Goal: Information Seeking & Learning: Compare options

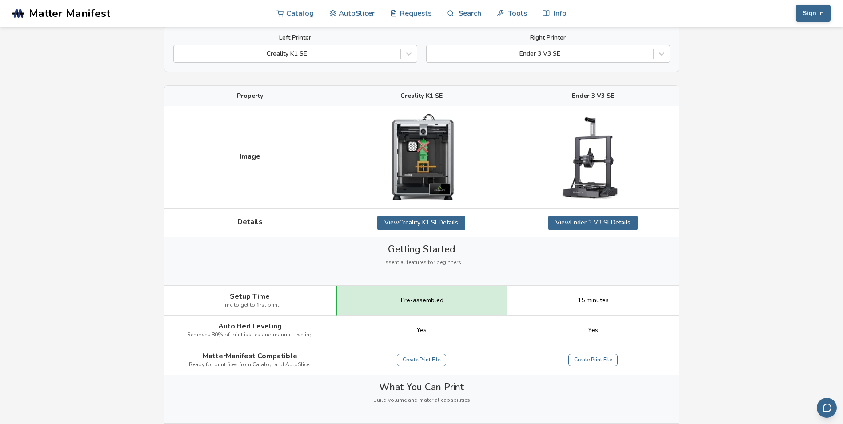
scroll to position [89, 0]
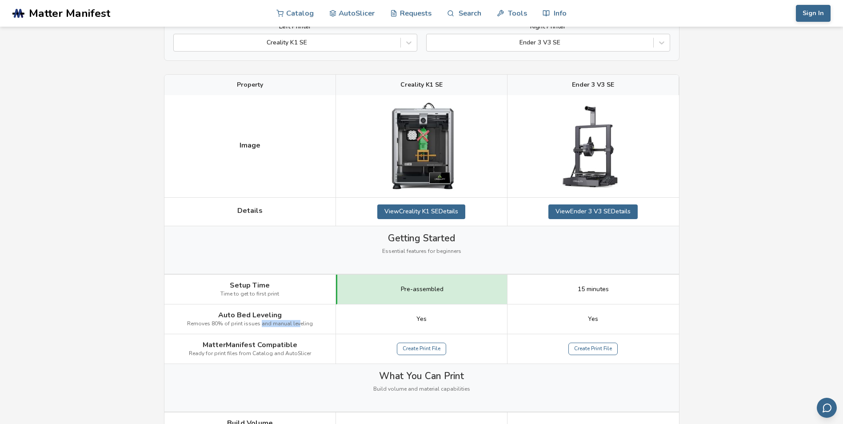
drag, startPoint x: 260, startPoint y: 326, endPoint x: 298, endPoint y: 326, distance: 37.3
click at [298, 326] on span "Removes 80% of print issues and manual leveling" at bounding box center [250, 324] width 126 height 6
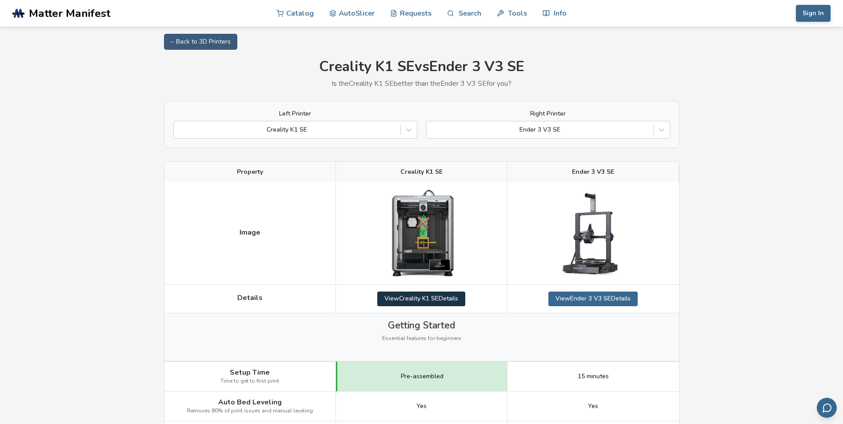
scroll to position [0, 0]
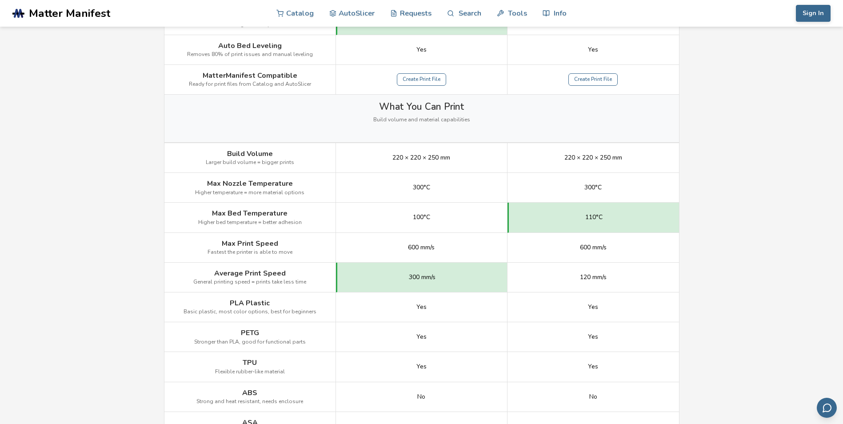
scroll to position [355, 0]
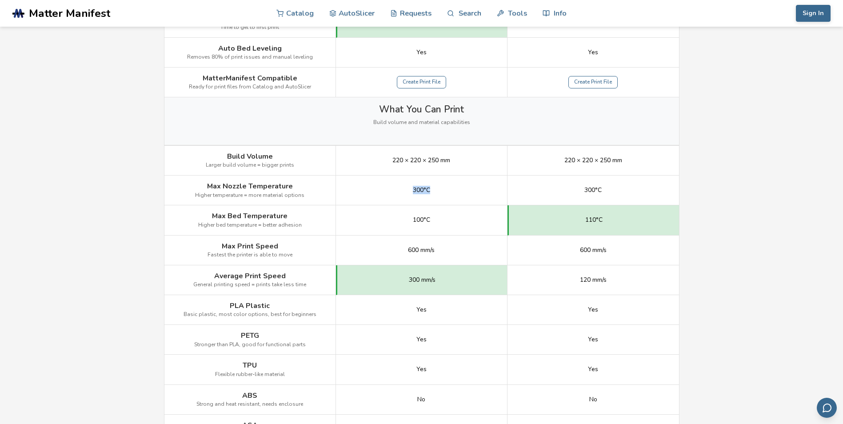
drag, startPoint x: 413, startPoint y: 190, endPoint x: 435, endPoint y: 190, distance: 22.2
click at [435, 190] on div "300°C" at bounding box center [422, 191] width 172 height 30
drag, startPoint x: 435, startPoint y: 190, endPoint x: 438, endPoint y: 217, distance: 27.3
click at [438, 217] on div "100°C" at bounding box center [422, 220] width 172 height 30
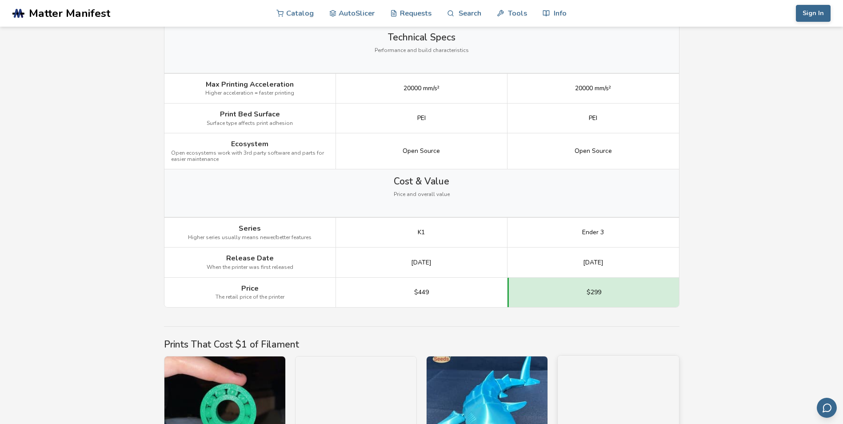
scroll to position [1111, 0]
